Goal: Find specific page/section: Find specific page/section

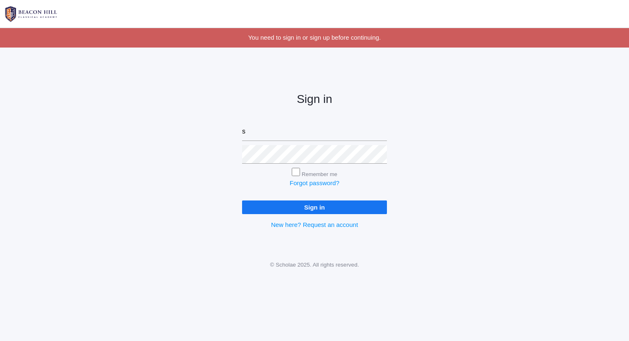
type input "sarah@beaconhillclassical.org"
click at [242, 201] on input "Sign in" at bounding box center [314, 208] width 145 height 14
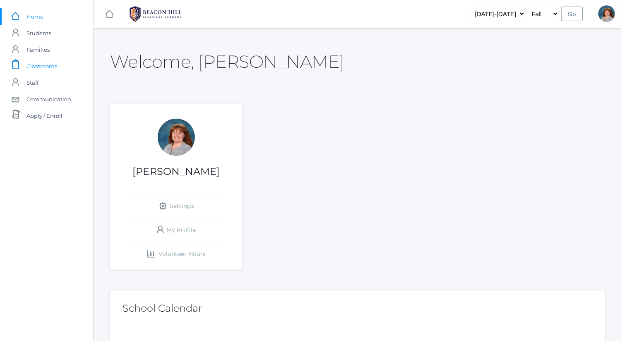
click at [67, 70] on link "icons/clipboard/plain Created with Sketch. Classrooms" at bounding box center [46, 66] width 93 height 17
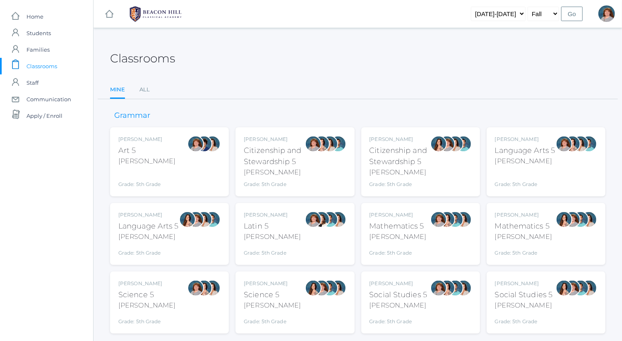
click at [552, 175] on div "Grade: 5th Grade" at bounding box center [525, 179] width 60 height 19
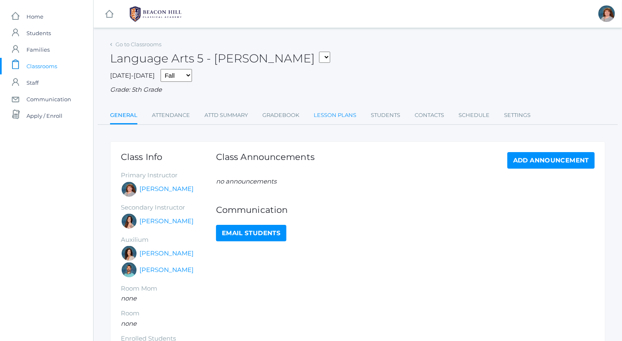
click at [325, 115] on link "Lesson Plans" at bounding box center [334, 115] width 43 height 17
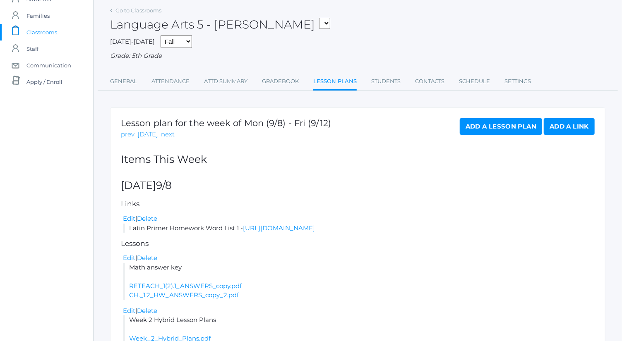
scroll to position [42, 0]
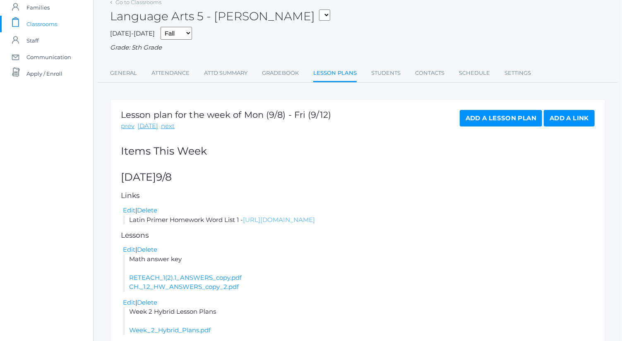
click at [315, 216] on link "[URL][DOMAIN_NAME]" at bounding box center [279, 220] width 72 height 8
